Goal: Task Accomplishment & Management: Manage account settings

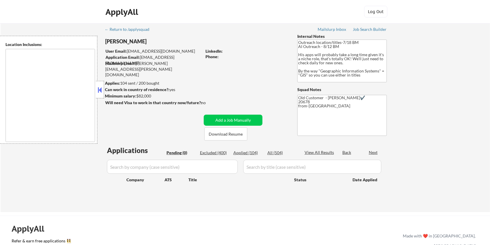
type textarea "Remote US Washington DC Baltimore MD Alexandria VA Arlington VA Chevy Chase MD …"
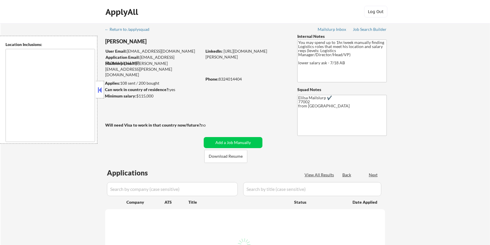
select select ""pending""
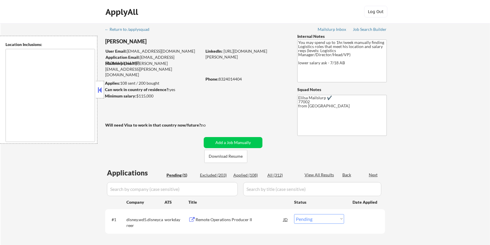
type textarea "[GEOGRAPHIC_DATA], [GEOGRAPHIC_DATA] [GEOGRAPHIC_DATA], [GEOGRAPHIC_DATA] [GEOG…"
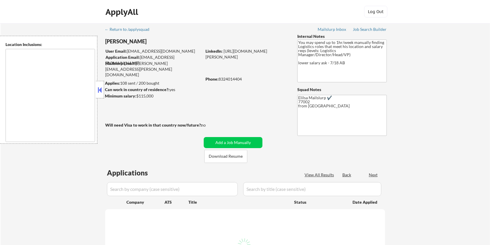
select select ""pending""
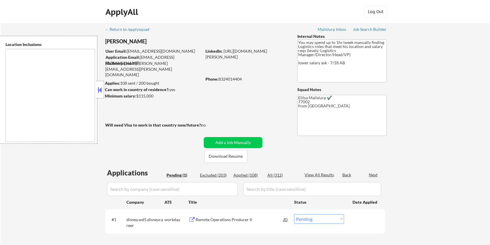
type textarea "[GEOGRAPHIC_DATA], [GEOGRAPHIC_DATA] [GEOGRAPHIC_DATA], [GEOGRAPHIC_DATA] [GEOG…"
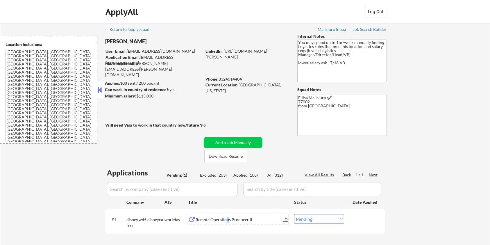
click at [227, 217] on div "Remote Operations Producer II" at bounding box center [240, 220] width 88 height 6
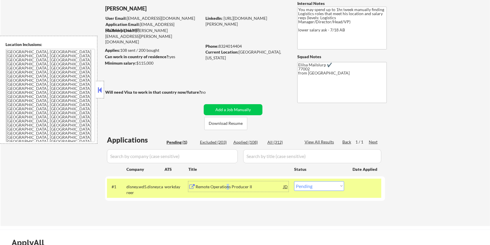
scroll to position [39, 0]
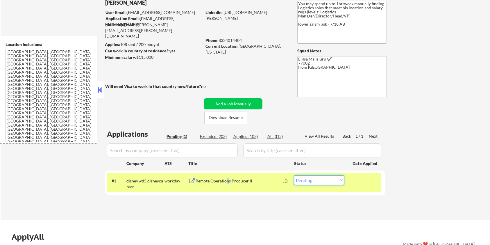
click at [325, 179] on select "Choose an option... Pending Applied Excluded (Questions) Excluded (Expired) Exc…" at bounding box center [319, 180] width 50 height 10
select select ""excluded__bad_match_""
click at [294, 175] on select "Choose an option... Pending Applied Excluded (Questions) Excluded (Expired) Exc…" at bounding box center [319, 180] width 50 height 10
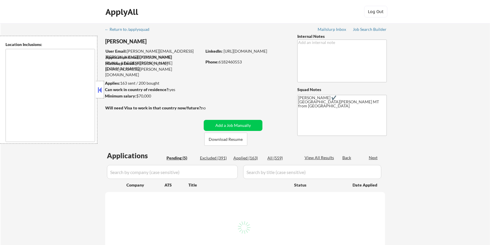
select select ""pending""
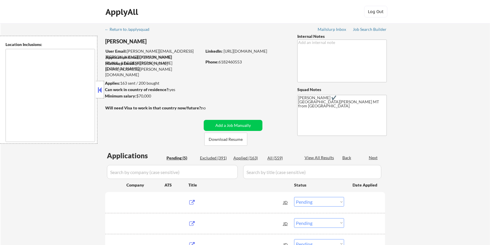
type textarea "Fort Collins, CO Laporte, CO Wellington, CO Timnath, CO Windsor, CO Loveland, C…"
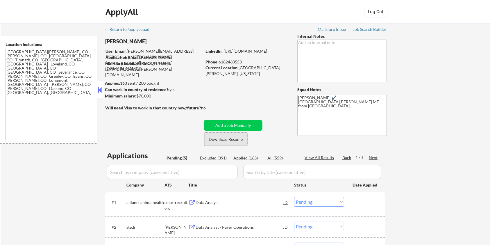
click at [221, 138] on button "Download Resume" at bounding box center [225, 139] width 43 height 13
click at [209, 199] on div "Data Analyst" at bounding box center [240, 202] width 88 height 6
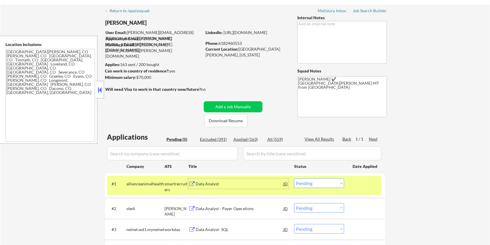
scroll to position [39, 0]
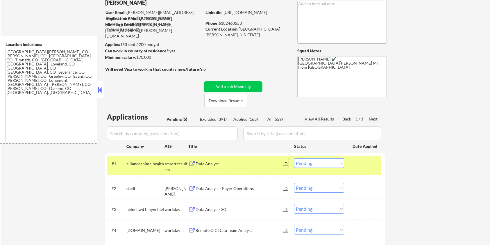
click at [312, 163] on select "Choose an option... Pending Applied Excluded (Questions) Excluded (Expired) Exc…" at bounding box center [319, 163] width 50 height 10
click at [294, 158] on select "Choose an option... Pending Applied Excluded (Questions) Excluded (Expired) Exc…" at bounding box center [319, 163] width 50 height 10
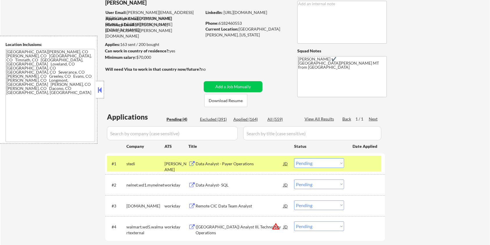
click at [243, 162] on div "Data Analyst - Payer Operations" at bounding box center [240, 164] width 88 height 6
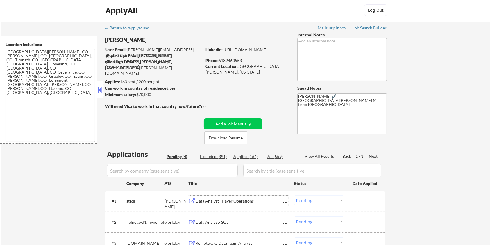
scroll to position [0, 0]
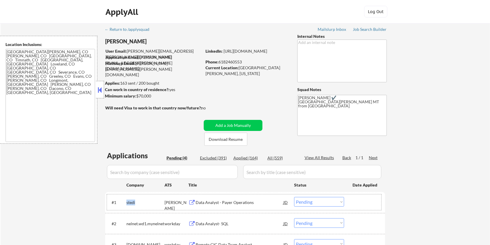
drag, startPoint x: 144, startPoint y: 202, endPoint x: 125, endPoint y: 201, distance: 18.6
click at [125, 201] on div "#1 stedi ashby Data Analyst - Payer Operations JD Choose an option... Pending A…" at bounding box center [244, 202] width 274 height 16
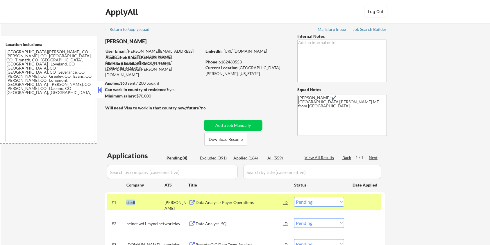
copy div "stedi"
click at [324, 203] on select "Choose an option... Pending Applied Excluded (Questions) Excluded (Expired) Exc…" at bounding box center [319, 202] width 50 height 10
click at [294, 197] on select "Choose an option... Pending Applied Excluded (Questions) Excluded (Expired) Exc…" at bounding box center [319, 202] width 50 height 10
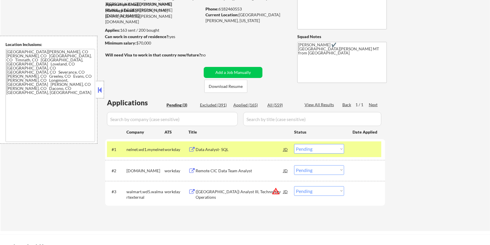
scroll to position [77, 0]
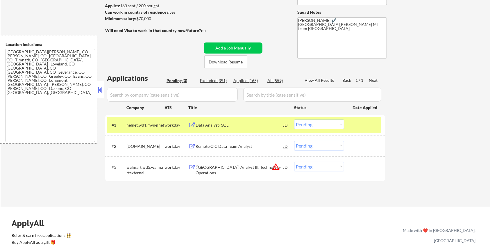
click at [215, 125] on div "Data Analyst- SQL" at bounding box center [240, 125] width 88 height 6
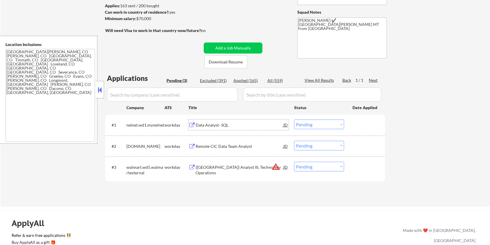
click at [313, 124] on select "Choose an option... Pending Applied Excluded (Questions) Excluded (Expired) Exc…" at bounding box center [319, 124] width 50 height 10
click at [294, 119] on select "Choose an option... Pending Applied Excluded (Questions) Excluded (Expired) Exc…" at bounding box center [319, 124] width 50 height 10
click at [224, 145] on div "Remote CIC Data Team Analyst" at bounding box center [240, 146] width 88 height 6
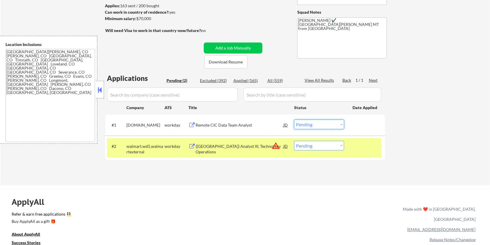
click at [310, 124] on select "Choose an option... Pending Applied Excluded (Questions) Excluded (Expired) Exc…" at bounding box center [319, 124] width 50 height 10
click at [294, 119] on select "Choose an option... Pending Applied Excluded (Questions) Excluded (Expired) Exc…" at bounding box center [319, 124] width 50 height 10
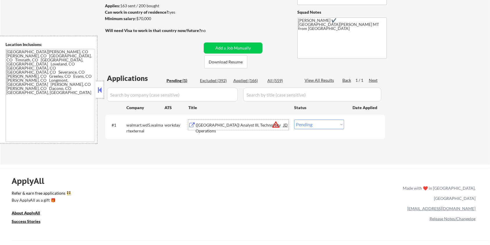
click at [224, 122] on div "(USA) Analyst III, Technology Operations" at bounding box center [240, 127] width 88 height 11
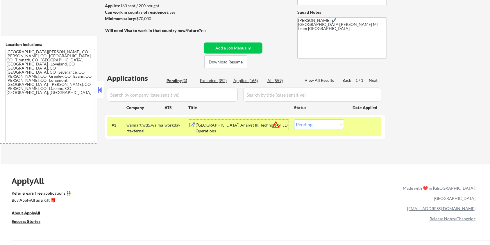
click at [326, 126] on select "Choose an option... Pending Applied Excluded (Questions) Excluded (Expired) Exc…" at bounding box center [319, 124] width 50 height 10
select select ""excluded__bad_match_""
click at [294, 119] on select "Choose an option... Pending Applied Excluded (Questions) Excluded (Expired) Exc…" at bounding box center [319, 124] width 50 height 10
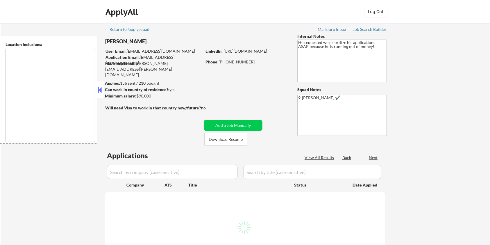
type textarea "[GEOGRAPHIC_DATA], [GEOGRAPHIC_DATA] [GEOGRAPHIC_DATA], [GEOGRAPHIC_DATA] [PERS…"
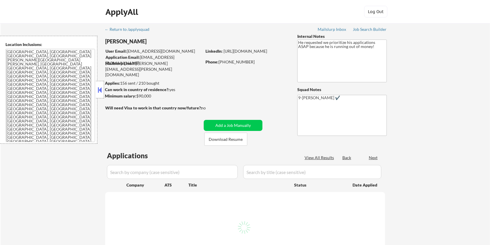
select select ""pending""
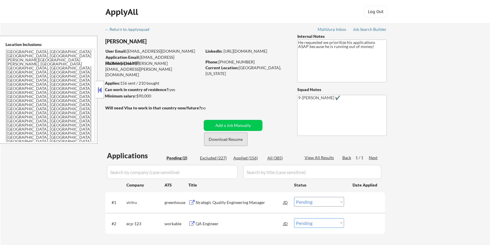
click at [216, 138] on button "Download Resume" at bounding box center [225, 139] width 43 height 13
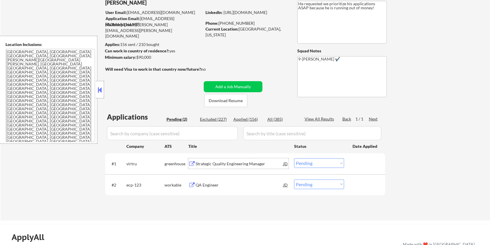
click at [219, 163] on div "Strategic Quality Engineering Manager" at bounding box center [240, 164] width 88 height 6
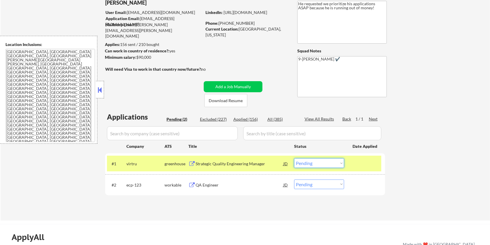
click at [324, 164] on select "Choose an option... Pending Applied Excluded (Questions) Excluded (Expired) Exc…" at bounding box center [319, 163] width 50 height 10
click at [294, 158] on select "Choose an option... Pending Applied Excluded (Questions) Excluded (Expired) Exc…" at bounding box center [319, 163] width 50 height 10
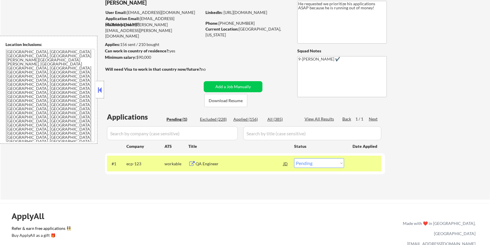
click at [212, 163] on div "QA Engineer" at bounding box center [240, 164] width 88 height 6
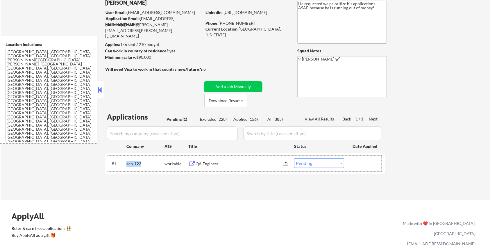
drag, startPoint x: 150, startPoint y: 163, endPoint x: 125, endPoint y: 162, distance: 24.7
click at [125, 162] on div "#1 ecp-123 workable QA Engineer JD Choose an option... Pending Applied Excluded…" at bounding box center [244, 164] width 274 height 16
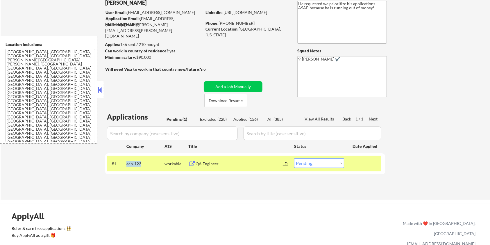
copy div "ecp-123"
click at [334, 167] on select "Choose an option... Pending Applied Excluded (Questions) Excluded (Expired) Exc…" at bounding box center [319, 163] width 50 height 10
select select ""applied""
click at [294, 158] on select "Choose an option... Pending Applied Excluded (Questions) Excluded (Expired) Exc…" at bounding box center [319, 163] width 50 height 10
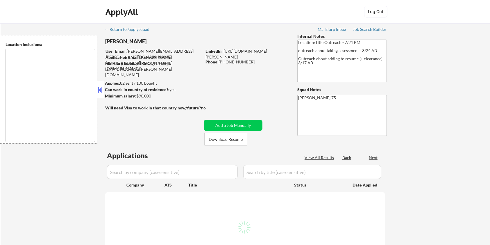
type textarea "remote"
select select ""pending""
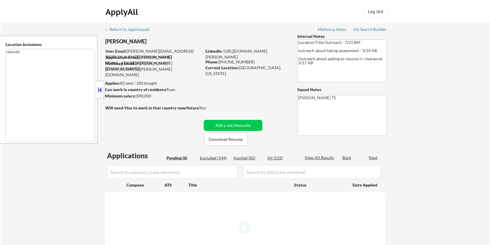
select select ""pending""
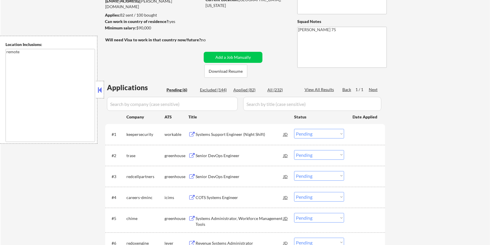
scroll to position [77, 0]
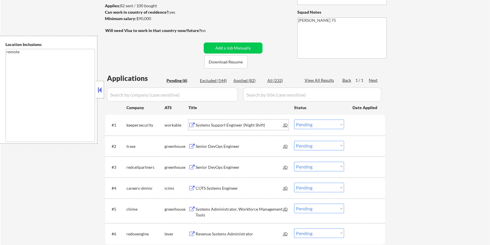
click at [215, 124] on div "Systems Support Engineer (Night Shift)" at bounding box center [240, 125] width 88 height 6
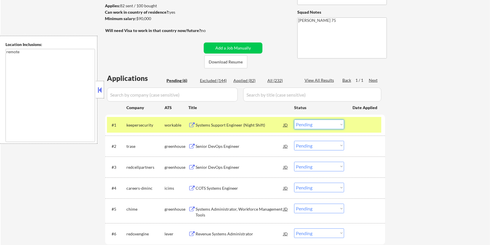
click at [314, 124] on select "Choose an option... Pending Applied Excluded (Questions) Excluded (Expired) Exc…" at bounding box center [319, 124] width 50 height 10
click at [294, 119] on select "Choose an option... Pending Applied Excluded (Questions) Excluded (Expired) Exc…" at bounding box center [319, 124] width 50 height 10
select select ""pending""
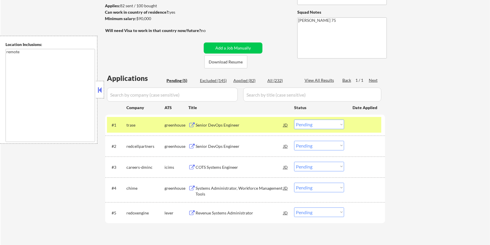
click at [199, 122] on div "Senior DevOps Engineer" at bounding box center [240, 124] width 88 height 10
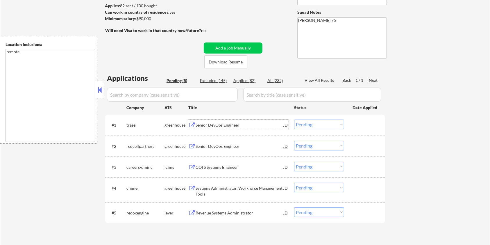
click at [208, 143] on div "Senior DevOps Engineer" at bounding box center [240, 146] width 88 height 6
